Goal: Find specific page/section: Find specific page/section

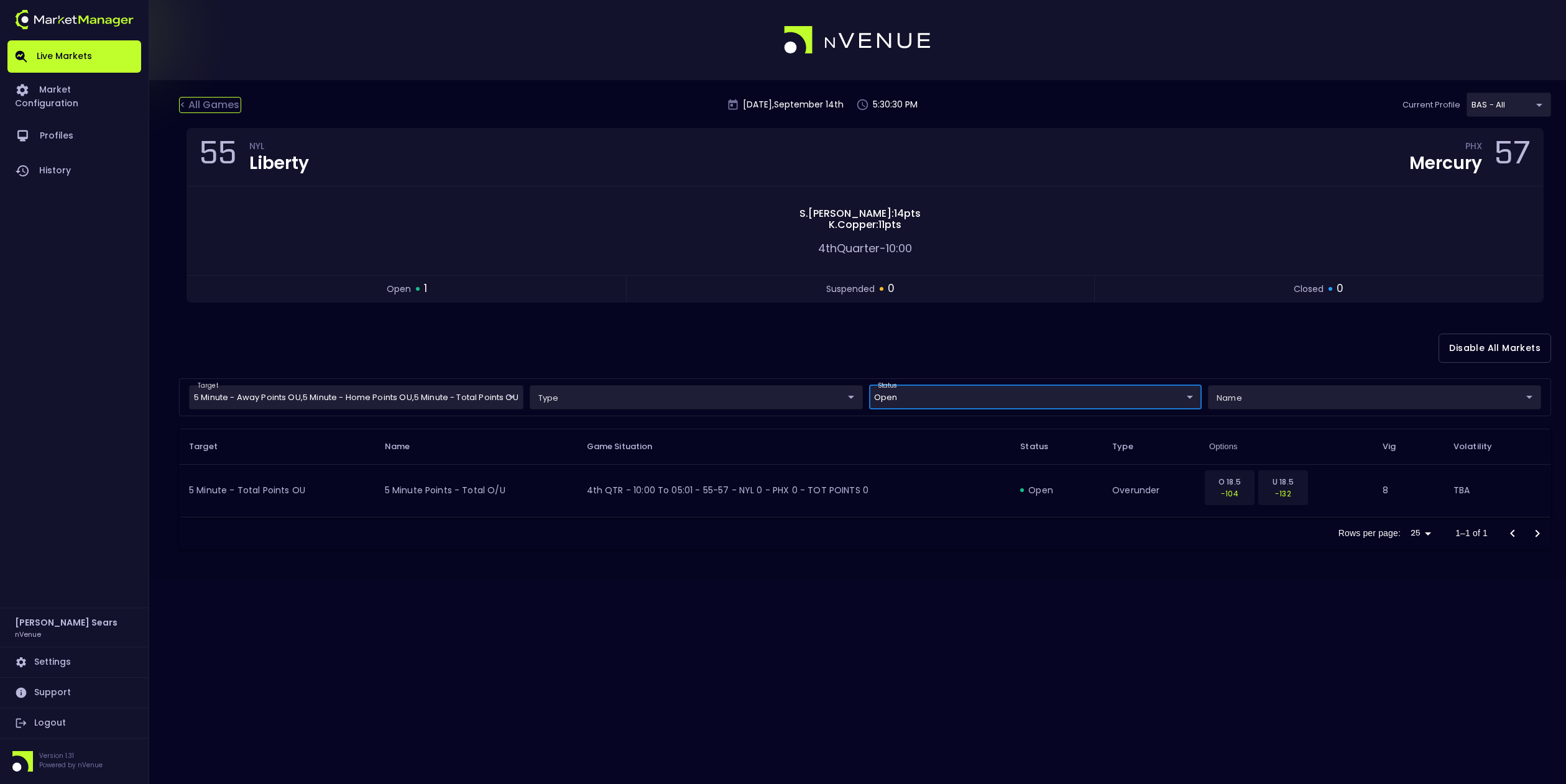
click at [199, 102] on div "< All Games" at bounding box center [210, 105] width 63 height 16
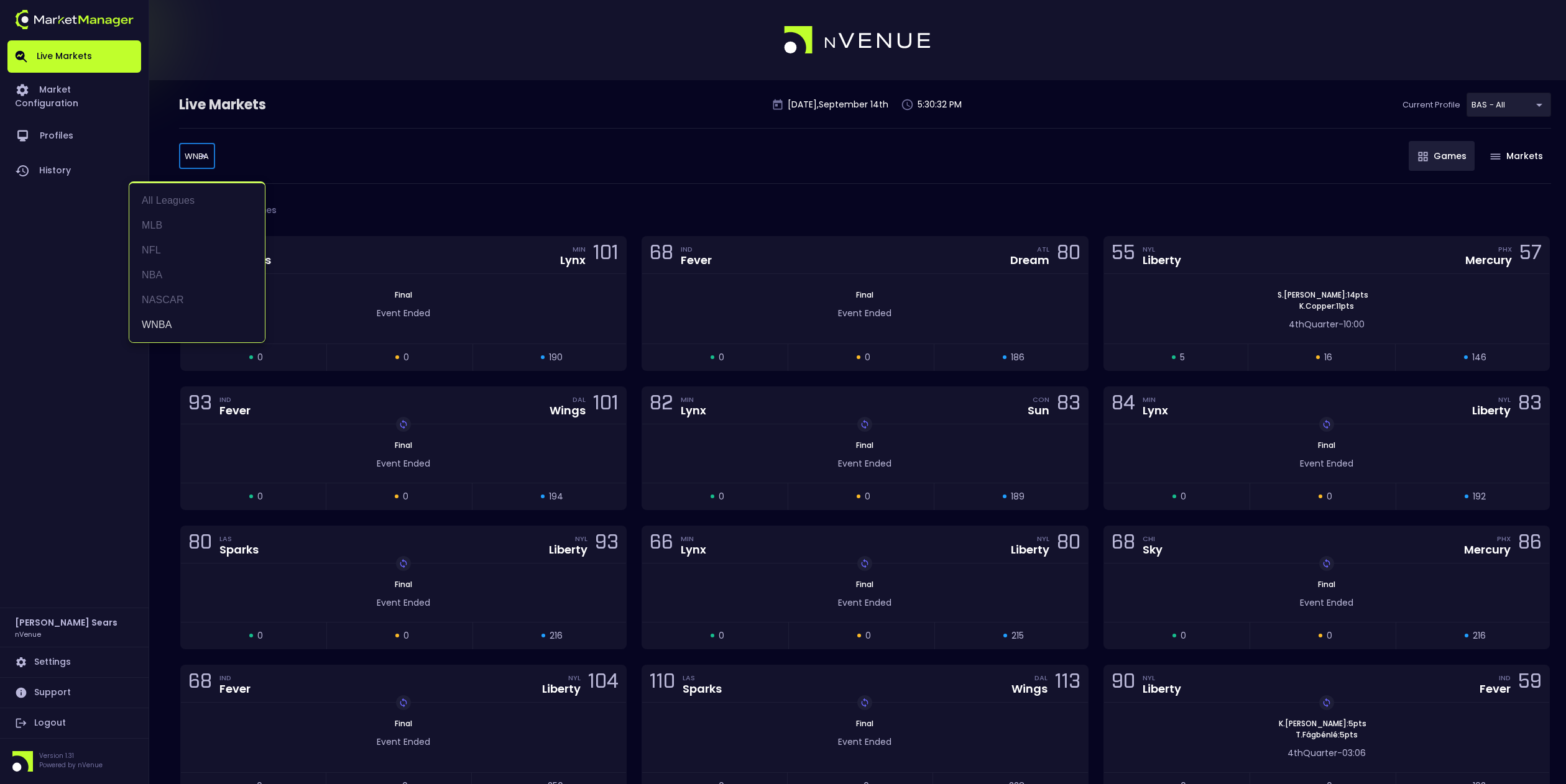
click at [200, 159] on body "Live Markets Market Configuration Profiles History [PERSON_NAME] nVenue Setting…" at bounding box center [783, 431] width 1566 height 863
click at [160, 225] on li "MLB" at bounding box center [197, 225] width 136 height 25
type input "MLB"
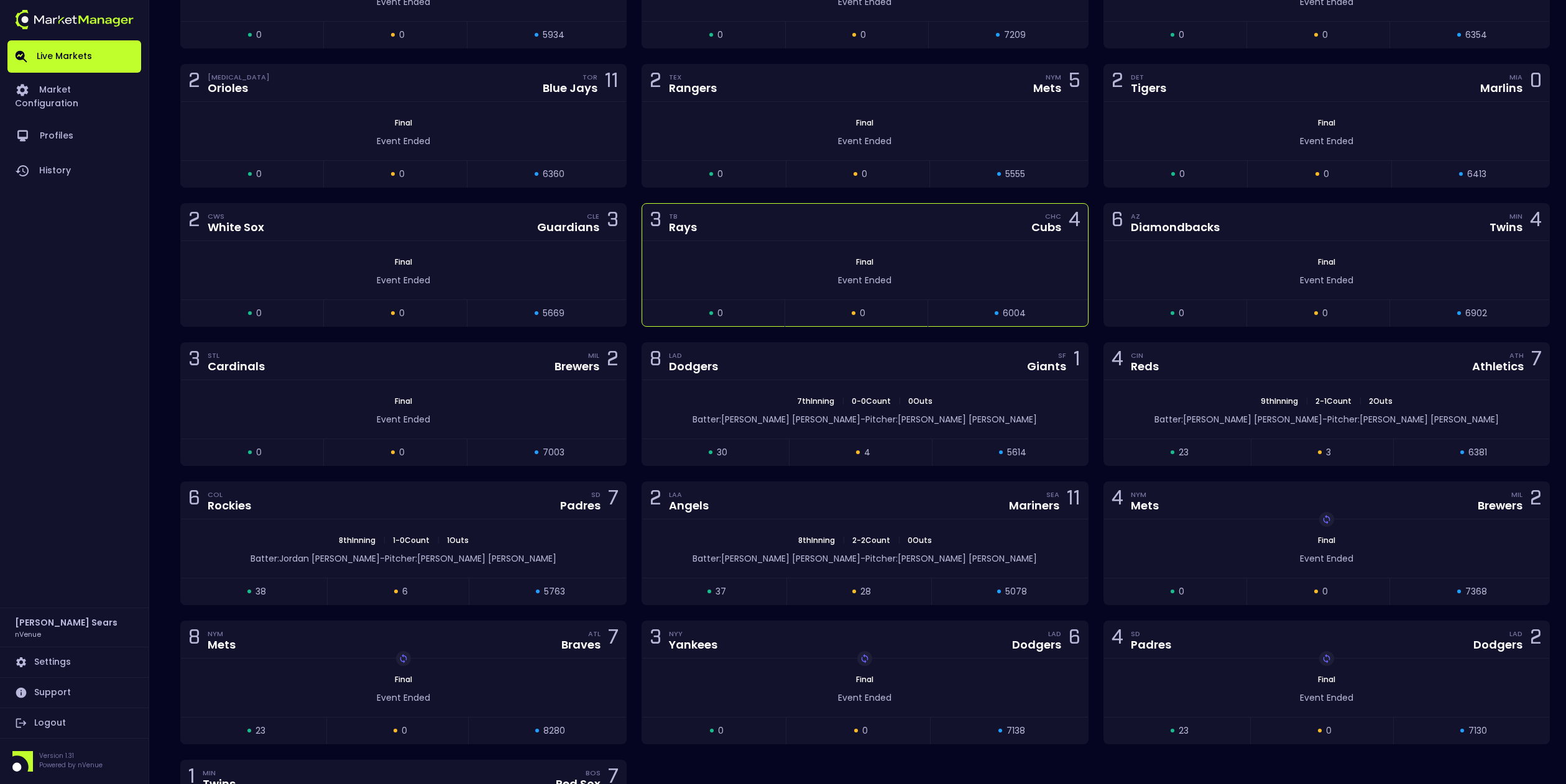
scroll to position [313, 0]
click at [956, 498] on div "2 LAA Angels SEA Mariners 11" at bounding box center [864, 499] width 445 height 38
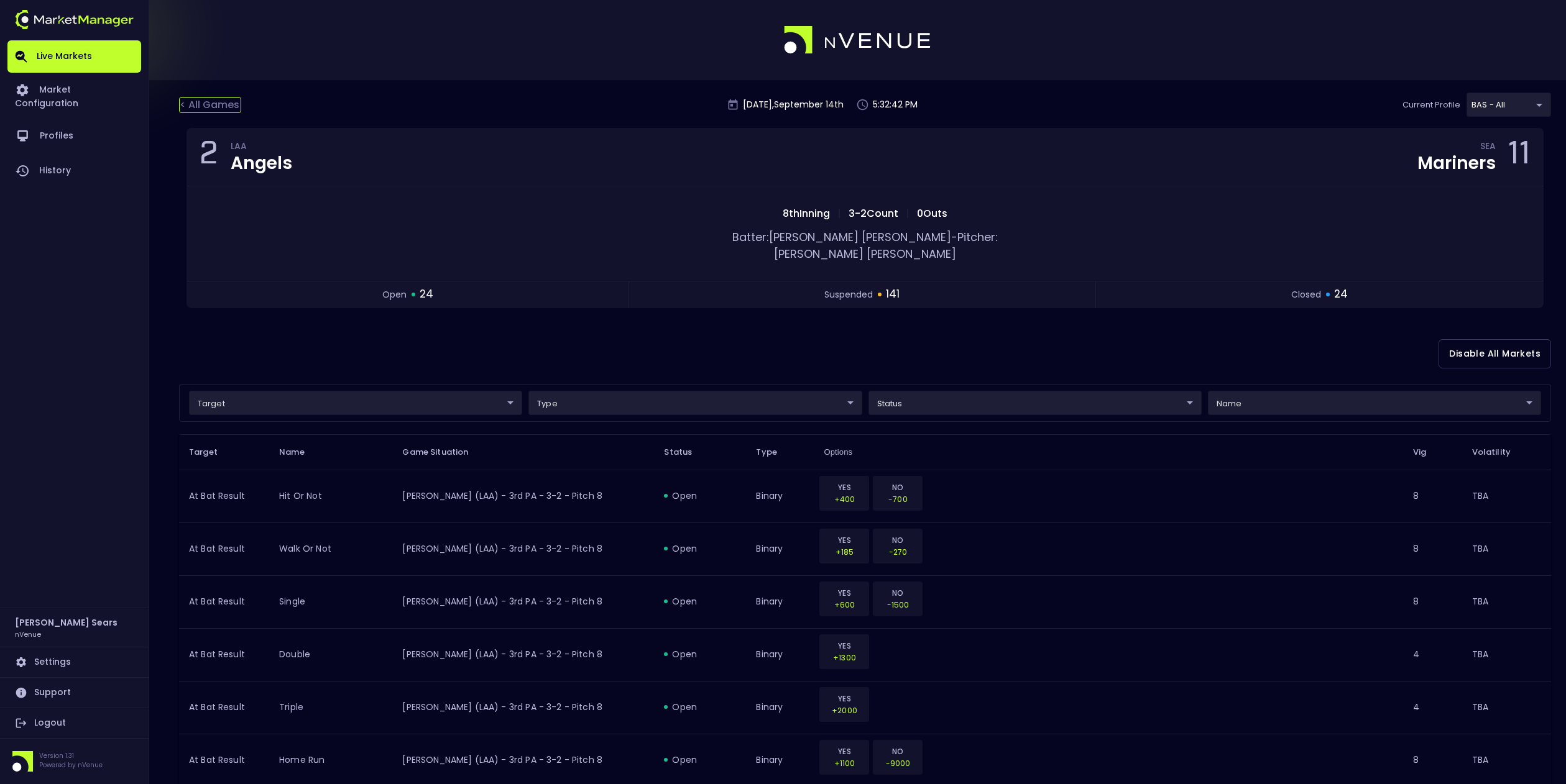
click at [210, 107] on div "< All Games" at bounding box center [210, 105] width 63 height 16
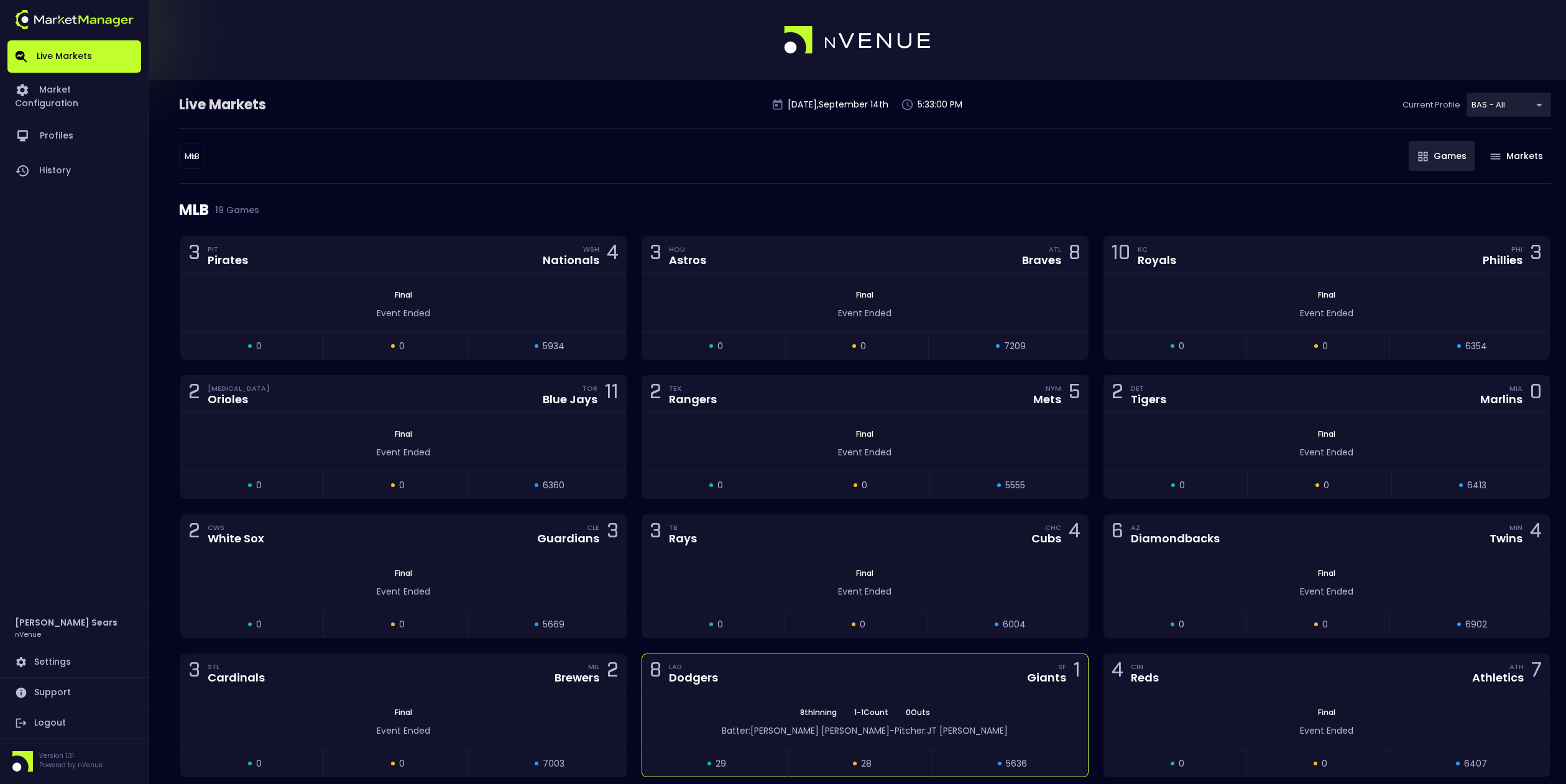
click at [746, 678] on div "8 LAD Dodgers SF Giants 1" at bounding box center [864, 672] width 445 height 38
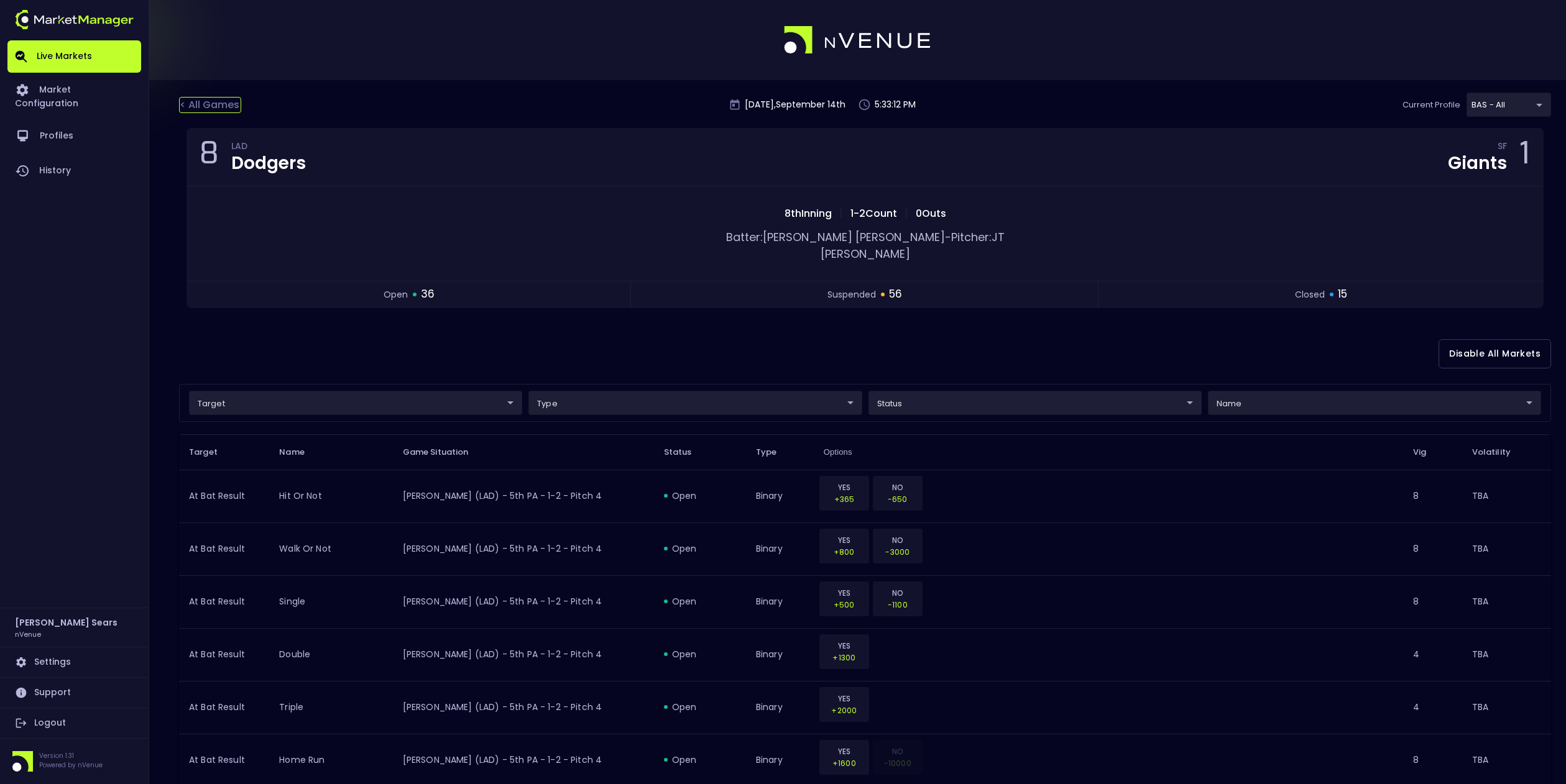
click at [228, 106] on div "< All Games" at bounding box center [210, 105] width 63 height 16
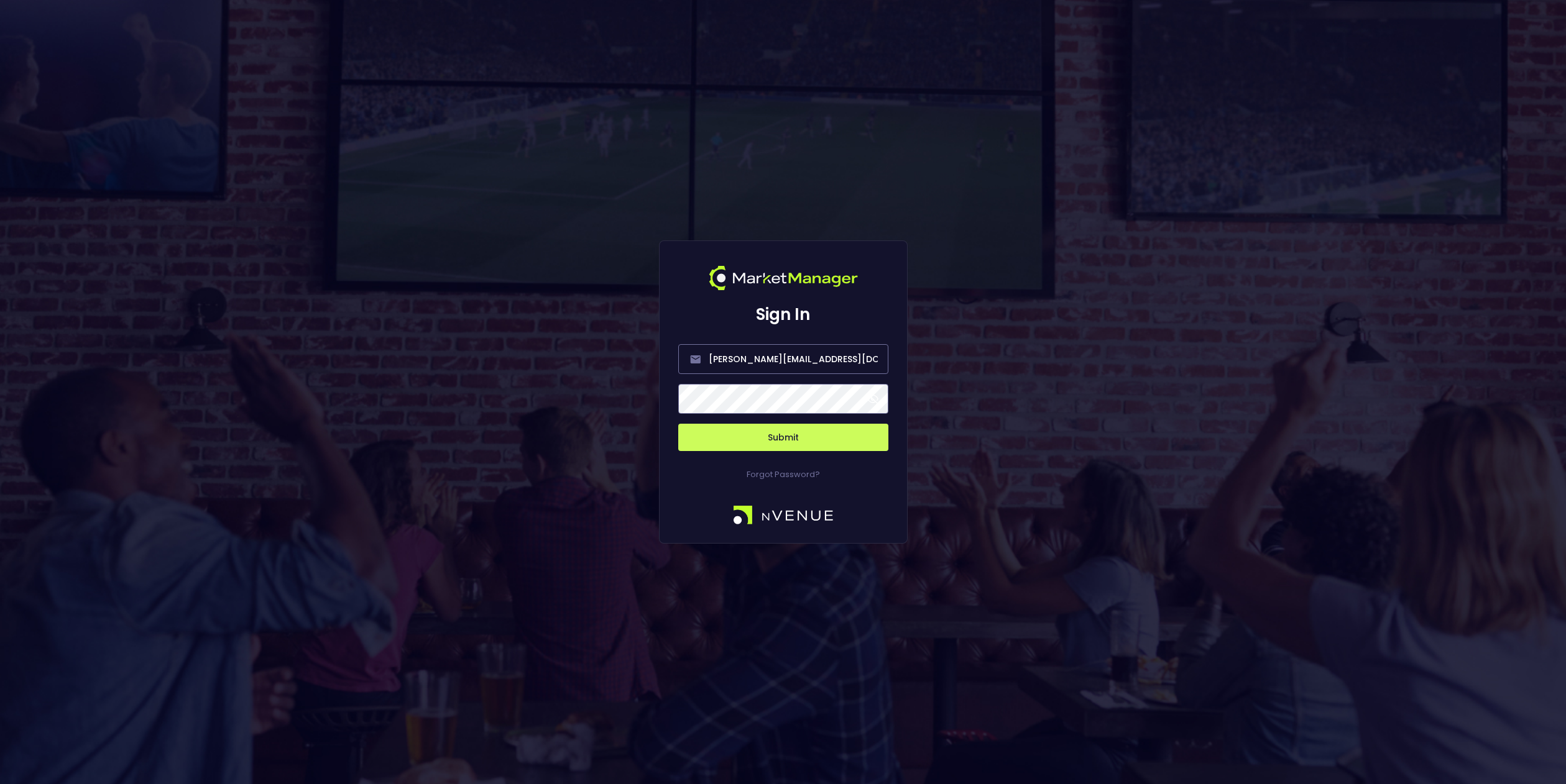
click at [870, 399] on span at bounding box center [873, 399] width 12 height 12
click at [783, 437] on button "Submit" at bounding box center [783, 437] width 210 height 27
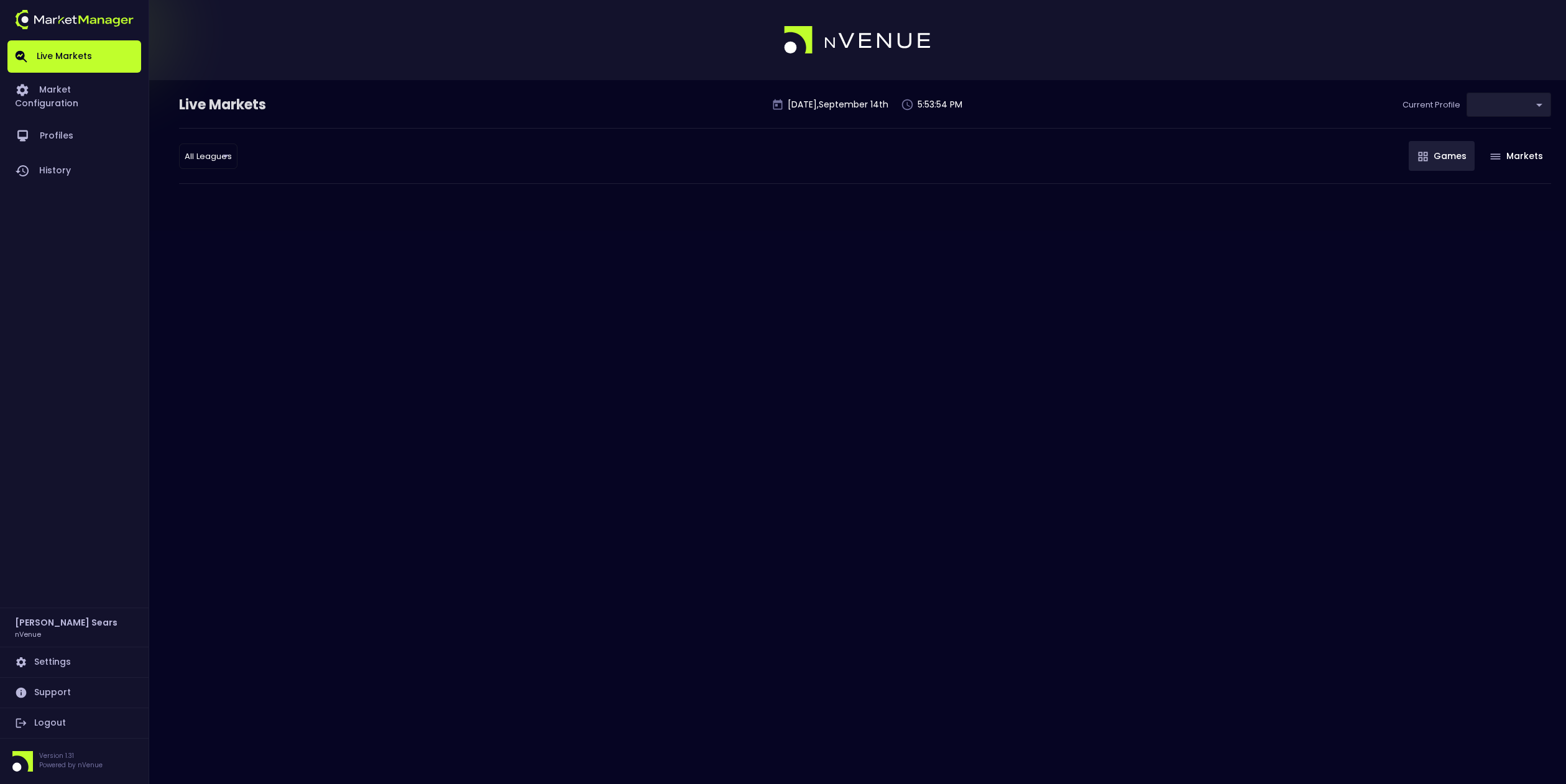
type input "0d810fa5-e353-4d9c-b11d-31f095cae871"
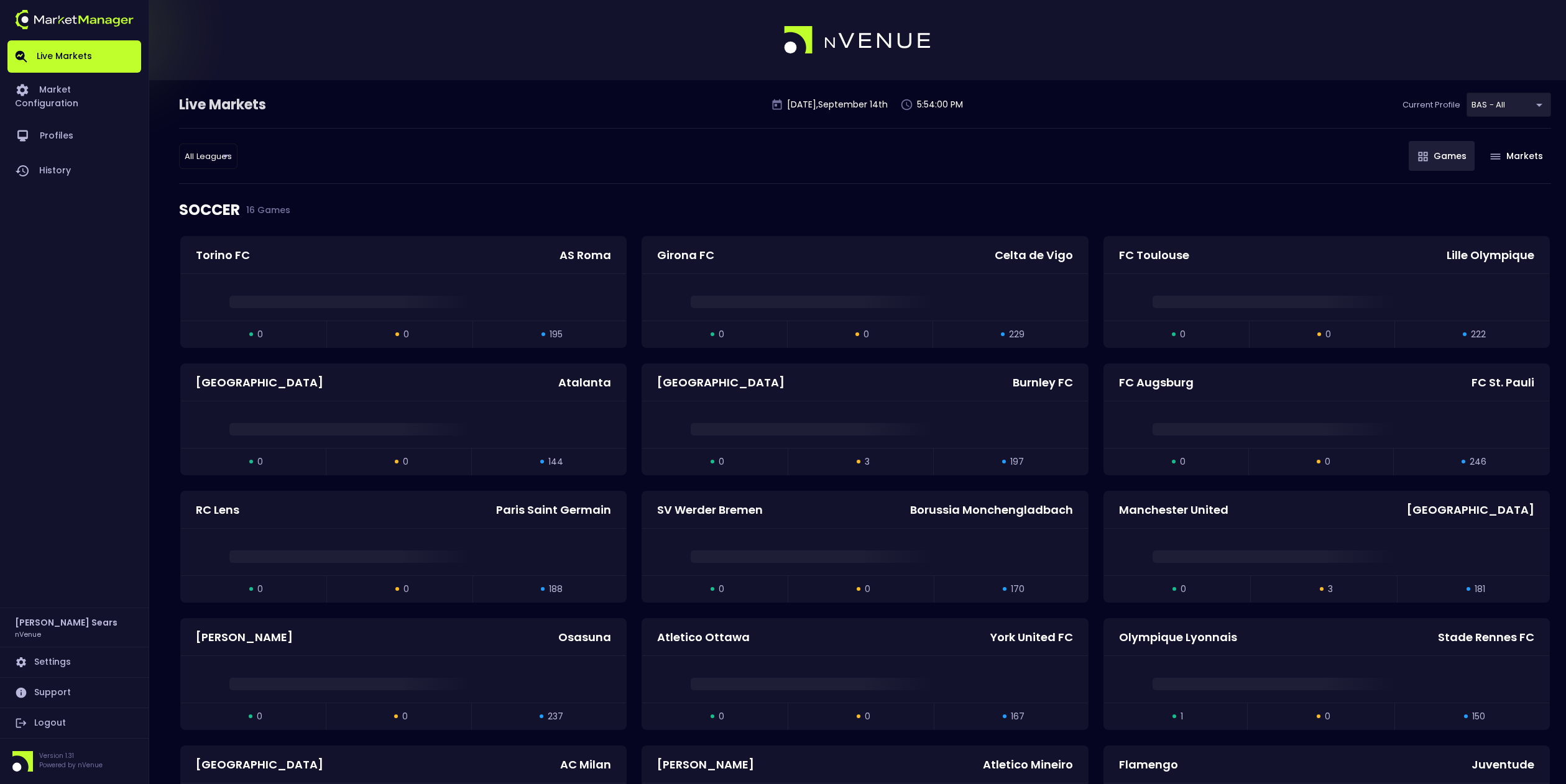
click at [169, 326] on li "WNBA" at bounding box center [207, 326] width 136 height 25
type input "WNBA"
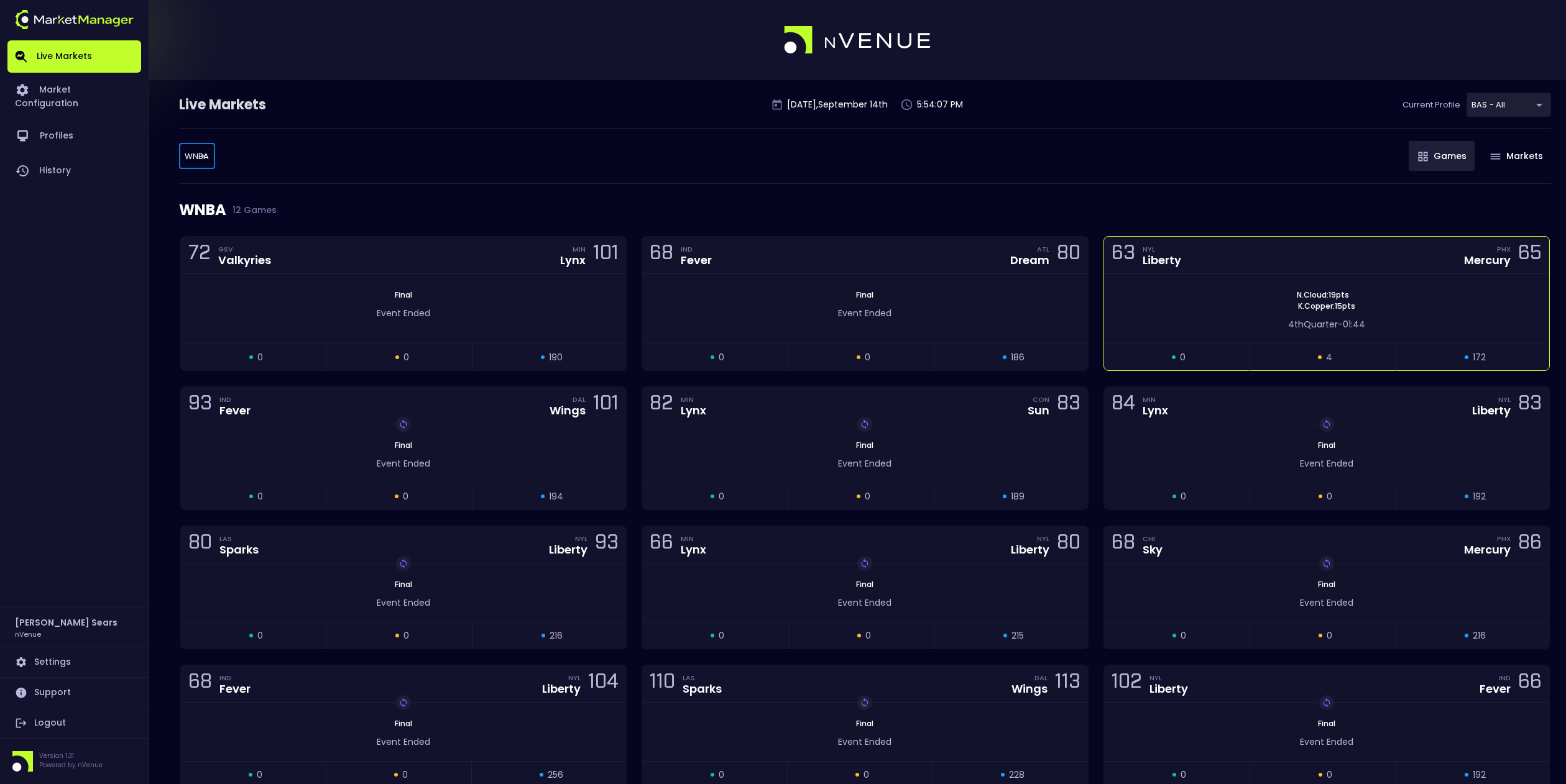
click at [1134, 292] on div "N . Cloud : 19 pts K . Copper : 15 pts" at bounding box center [1327, 301] width 445 height 22
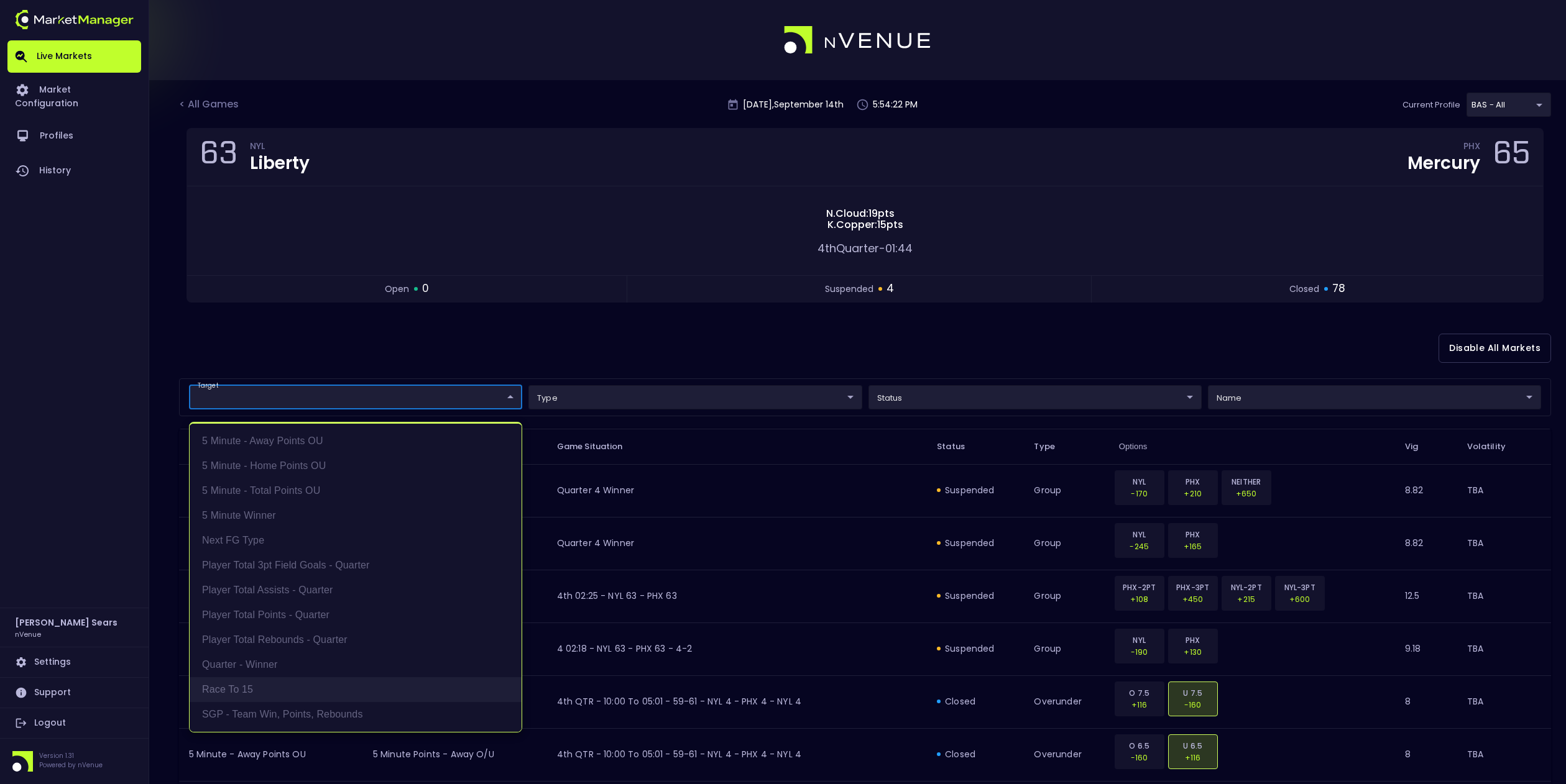
click at [261, 683] on li "Race to 15" at bounding box center [356, 690] width 332 height 25
type input "Race to 15"
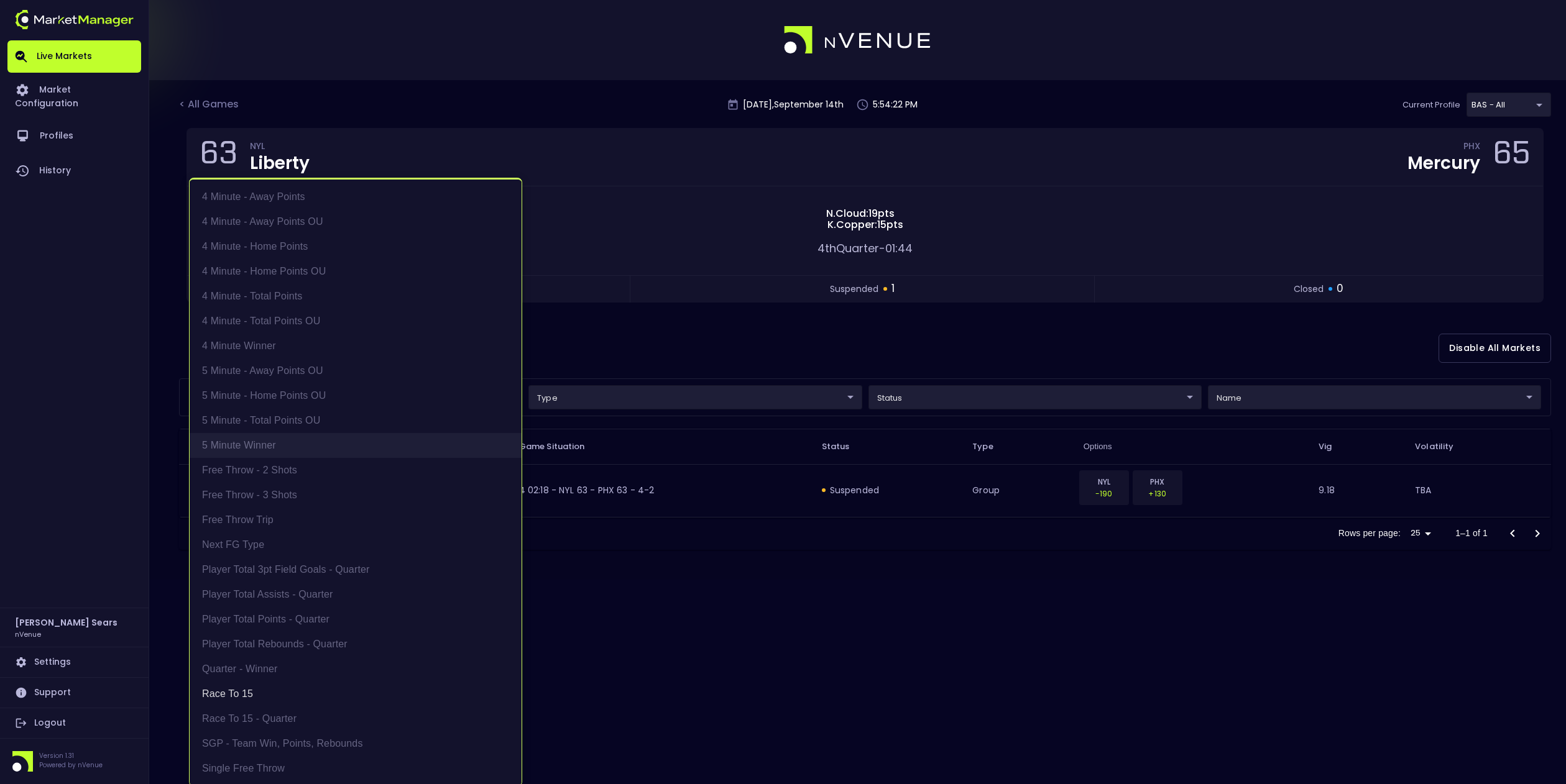
scroll to position [3, 0]
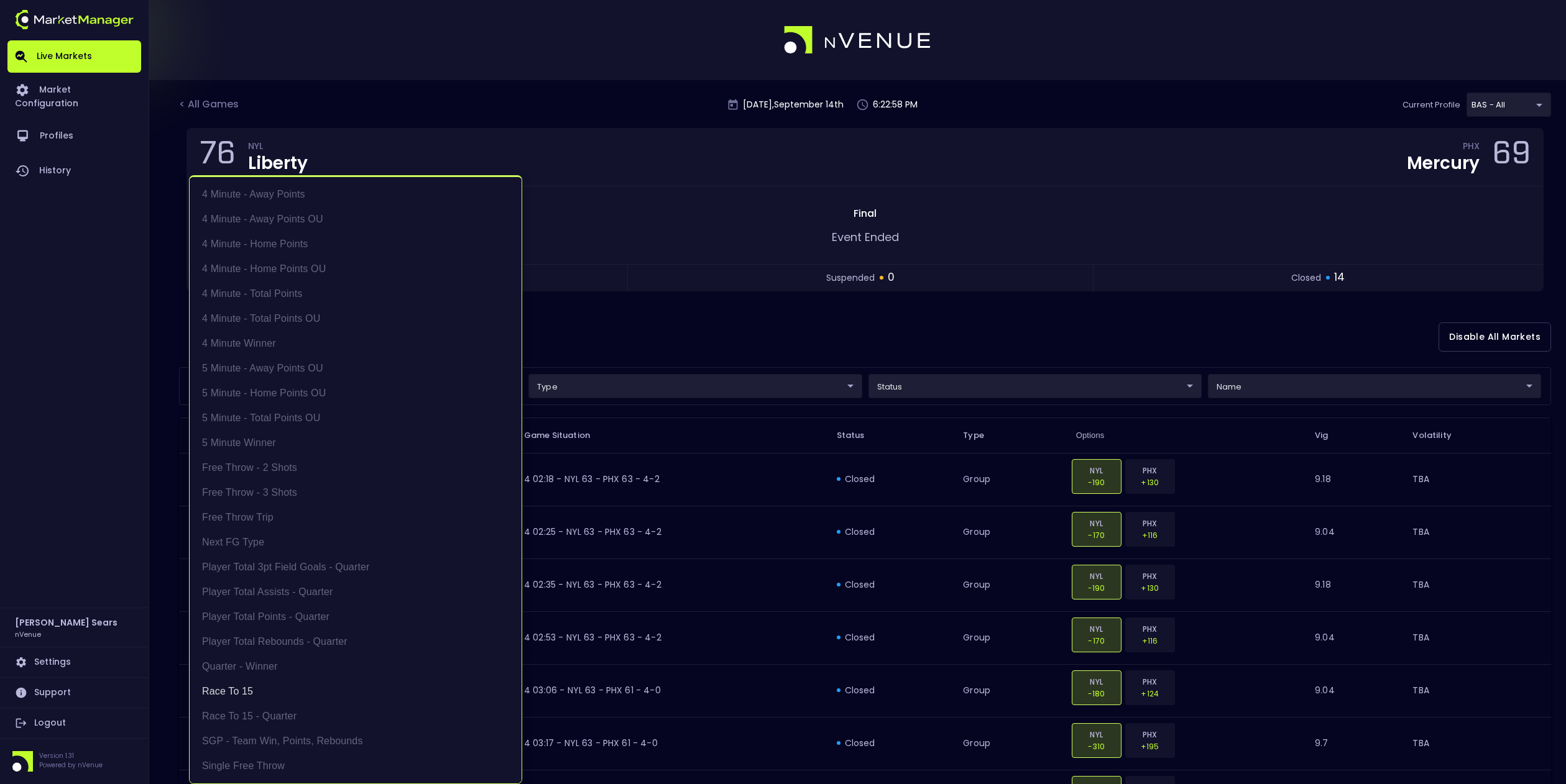
click at [222, 104] on div at bounding box center [783, 392] width 1566 height 784
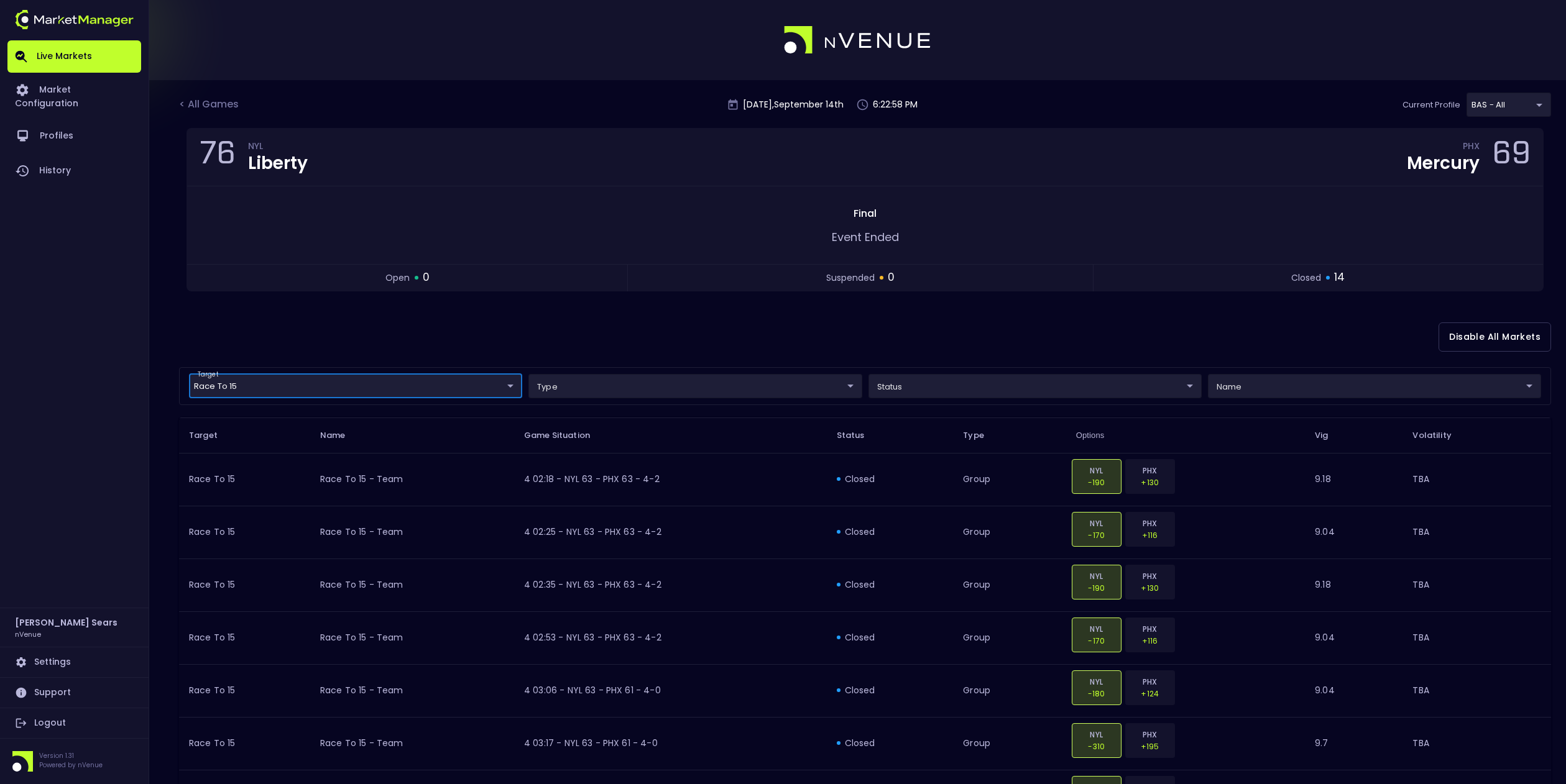
scroll to position [0, 0]
click at [226, 104] on div "< All Games" at bounding box center [210, 105] width 63 height 16
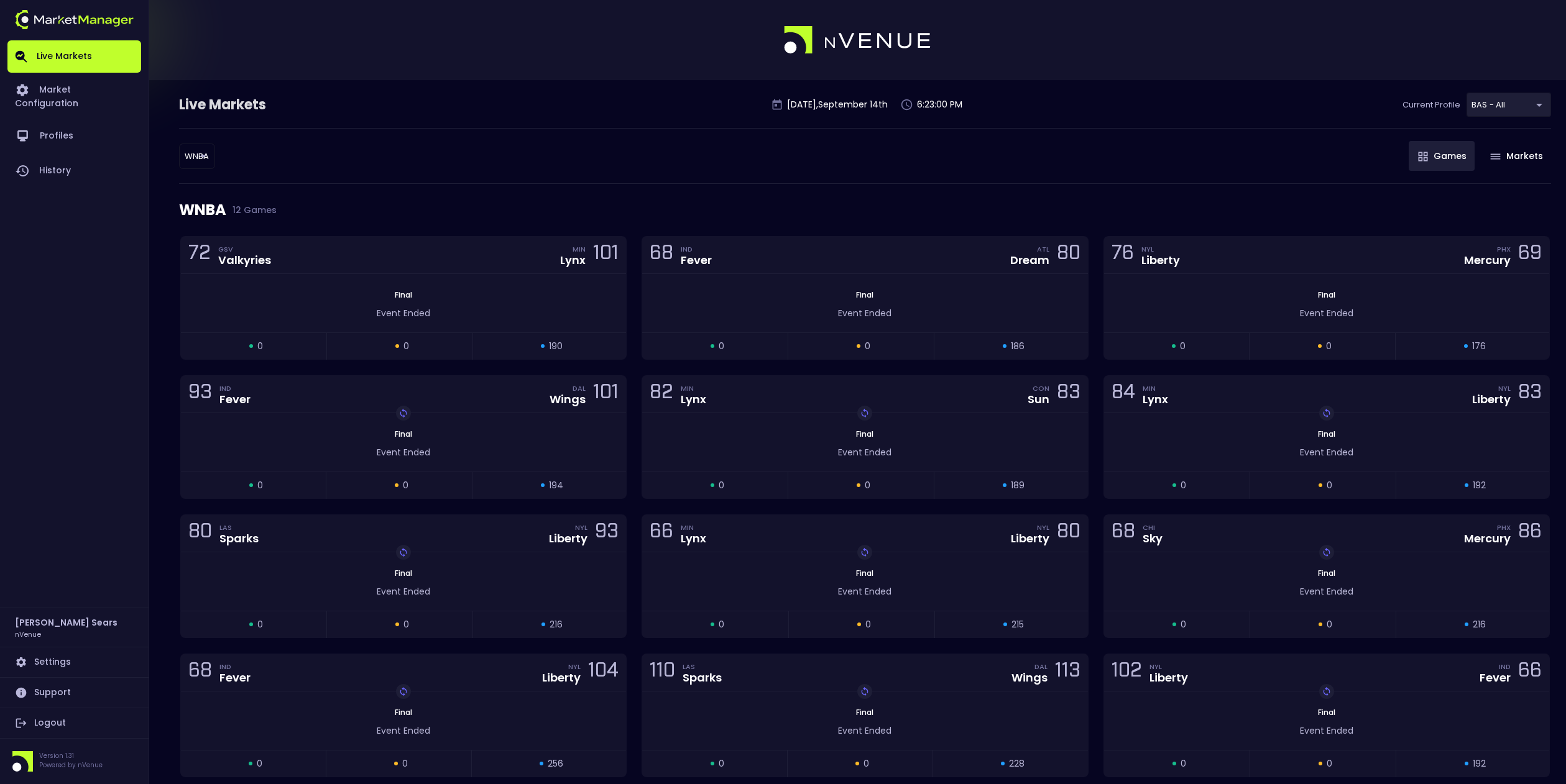
click at [205, 157] on body "Live Markets Market Configuration Profiles History [PERSON_NAME] nVenue Setting…" at bounding box center [783, 420] width 1566 height 840
click at [157, 221] on li "MLB" at bounding box center [197, 225] width 136 height 25
type input "MLB"
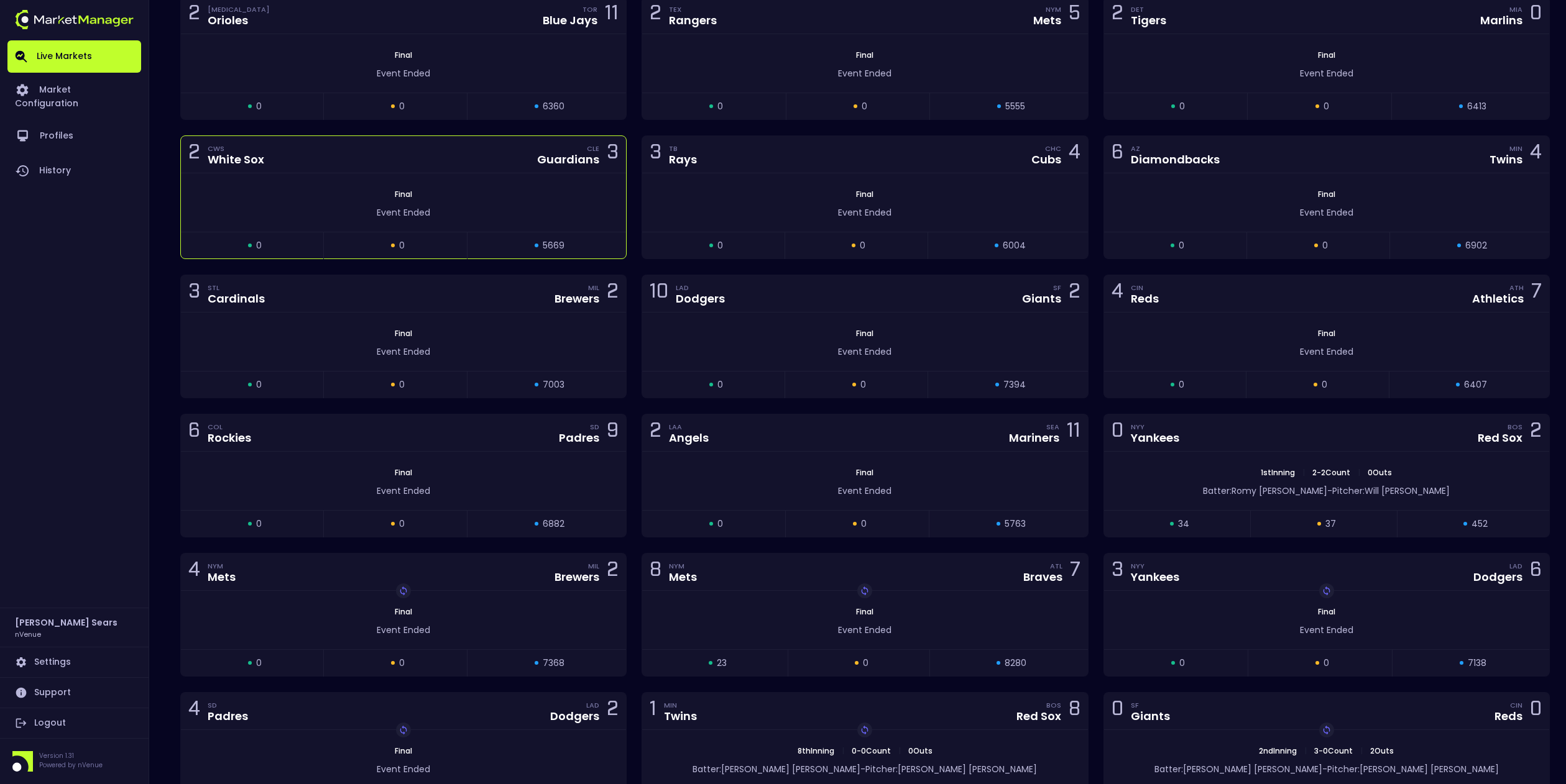
scroll to position [379, 0]
click at [1149, 437] on div "Yankees" at bounding box center [1155, 439] width 48 height 12
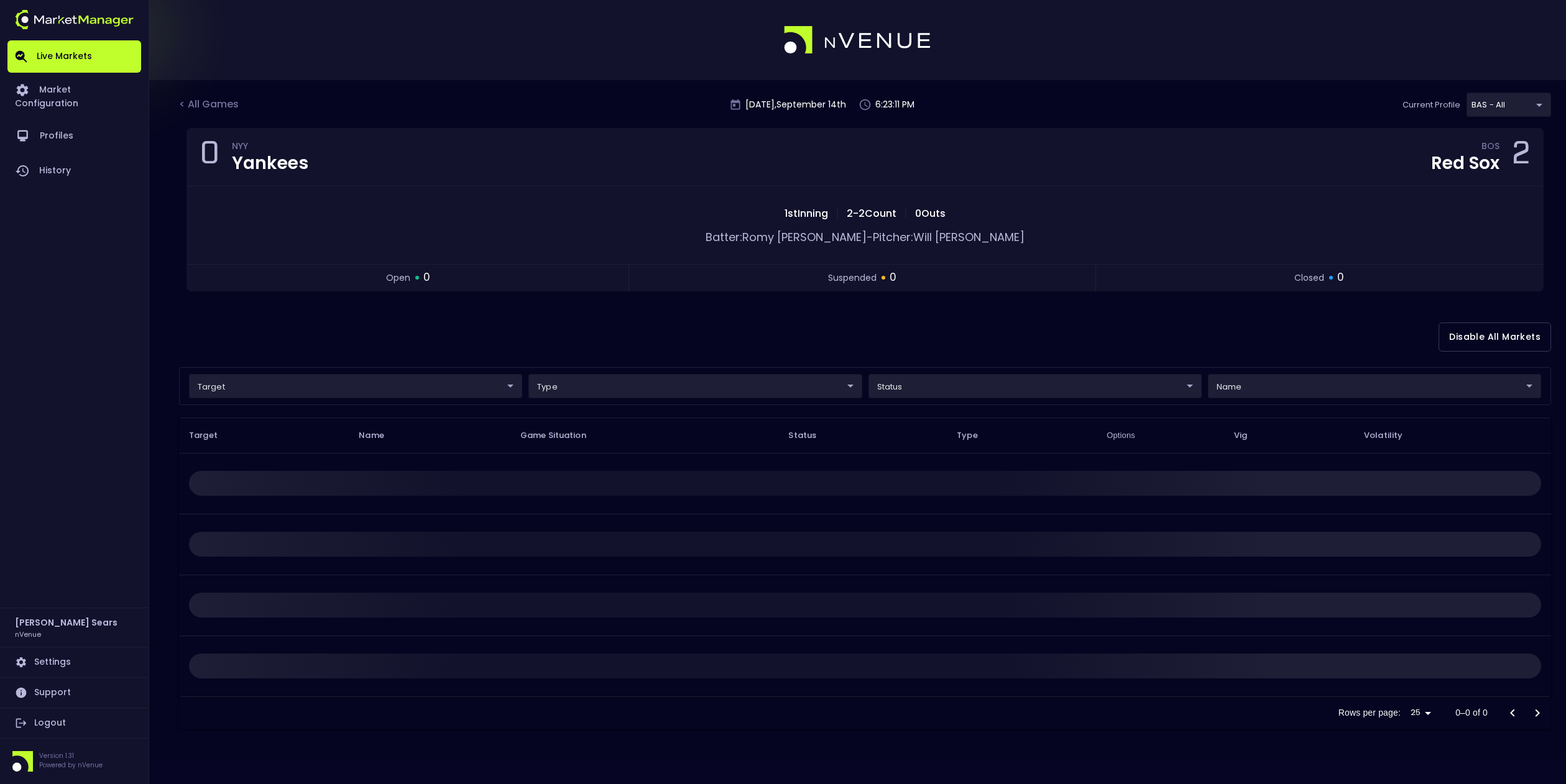
scroll to position [0, 0]
